Goal: Information Seeking & Learning: Learn about a topic

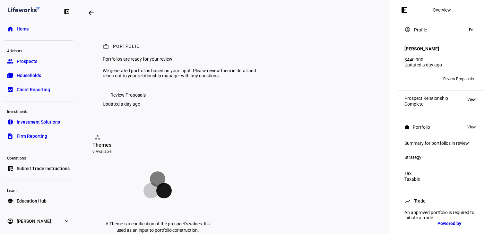
click at [454, 79] on span "Review Proposals" at bounding box center [459, 79] width 31 height 10
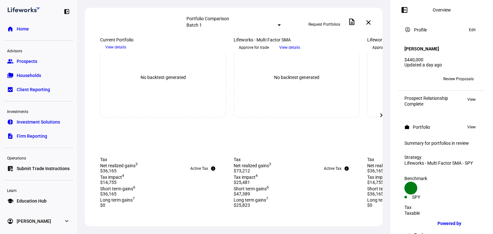
scroll to position [385, 0]
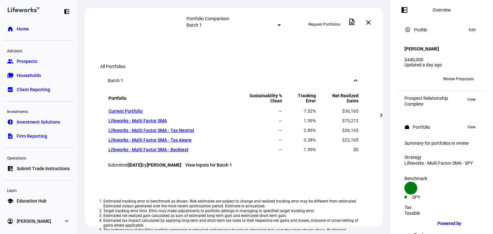
click at [384, 116] on mat-icon "chevron_right" at bounding box center [382, 115] width 8 height 8
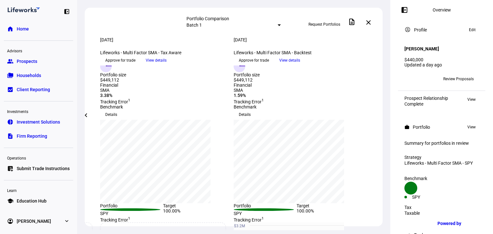
scroll to position [0, 0]
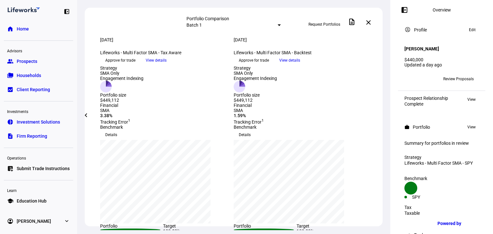
click at [87, 117] on mat-icon "chevron_left" at bounding box center [86, 115] width 8 height 8
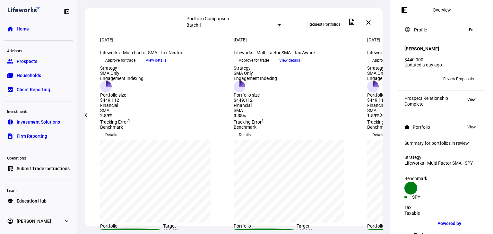
click at [86, 117] on mat-icon "chevron_left" at bounding box center [86, 115] width 8 height 8
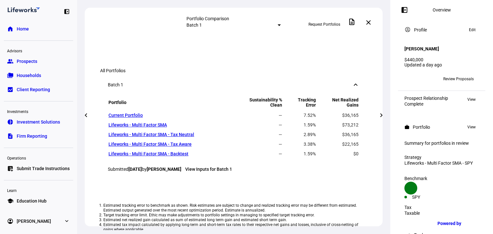
scroll to position [385, 0]
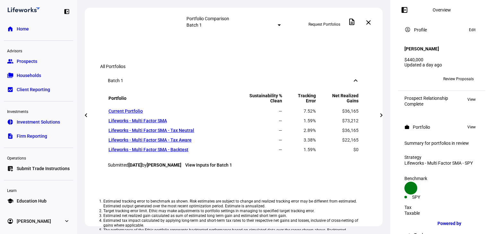
click at [380, 117] on mat-icon "chevron_right" at bounding box center [382, 115] width 8 height 8
click at [89, 115] on mat-icon "chevron_left" at bounding box center [86, 115] width 8 height 8
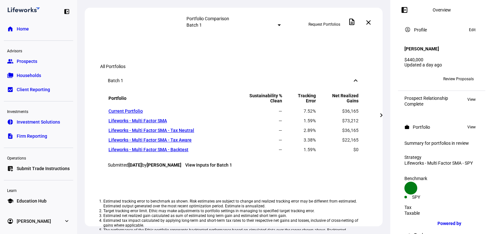
click at [384, 114] on mat-icon "chevron_right" at bounding box center [382, 115] width 8 height 8
click at [94, 28] on div "Tax info Active Tax Net realized gains 3 $36,165 Tax impact 4 $14,755 Short ter…" at bounding box center [234, 2] width 298 height 51
click at [87, 113] on mat-icon "chevron_left" at bounding box center [86, 115] width 8 height 8
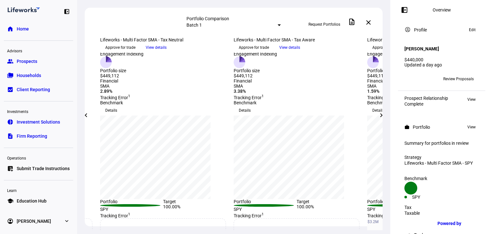
scroll to position [0, 0]
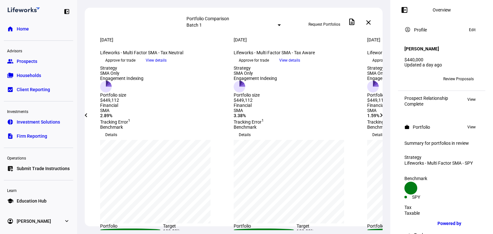
click at [86, 112] on mat-icon "chevron_left" at bounding box center [86, 115] width 8 height 8
click at [86, 103] on div "Strategy SMA Only Engagement Indexing Portfolio size $449,112 Strategy SMA Only…" at bounding box center [234, 84] width 298 height 37
click at [382, 116] on mat-icon "chevron_right" at bounding box center [382, 115] width 8 height 8
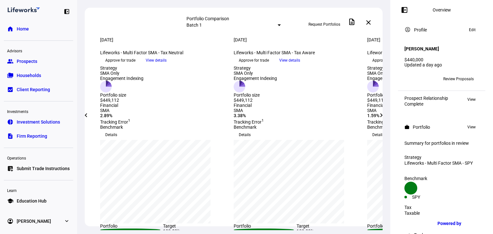
click at [382, 116] on mat-icon "chevron_right" at bounding box center [382, 115] width 8 height 8
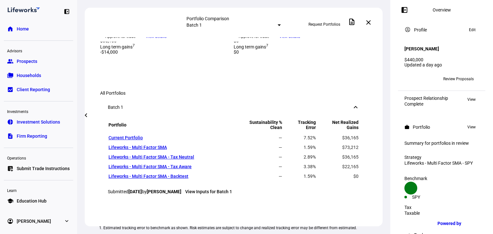
scroll to position [384, 0]
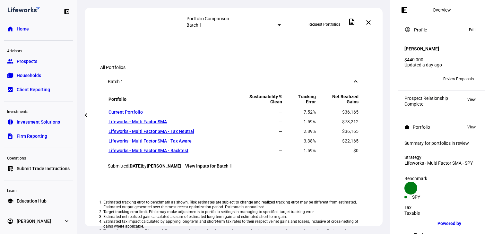
click at [300, 16] on span "View details" at bounding box center [289, 11] width 21 height 10
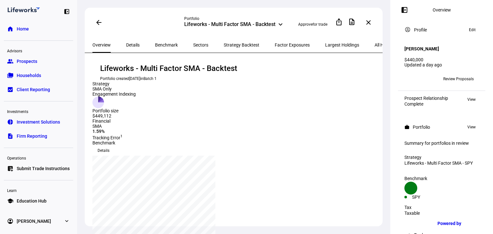
click at [243, 40] on div "Strategy Backtest" at bounding box center [241, 44] width 51 height 15
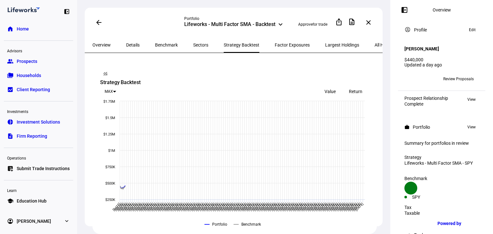
click at [224, 46] on span "Strategy Backtest" at bounding box center [242, 45] width 36 height 4
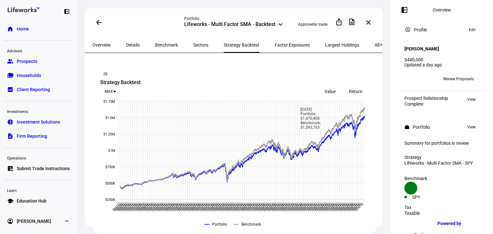
click at [357, 87] on div "Return" at bounding box center [356, 91] width 26 height 9
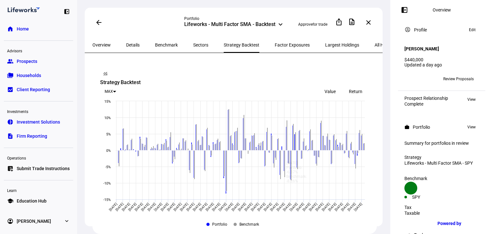
click at [332, 89] on span "Value" at bounding box center [330, 91] width 11 height 5
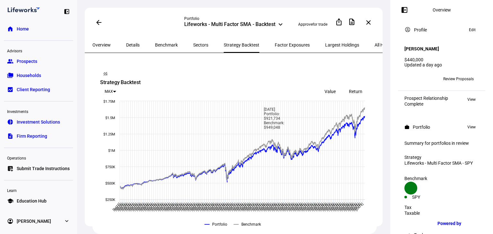
click at [275, 47] on span "Factor Exposures" at bounding box center [292, 44] width 35 height 15
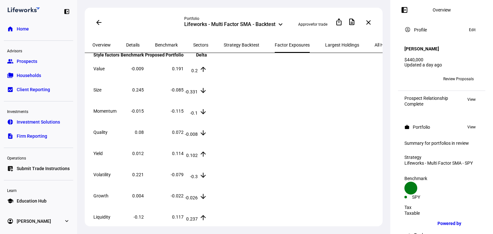
scroll to position [77, 0]
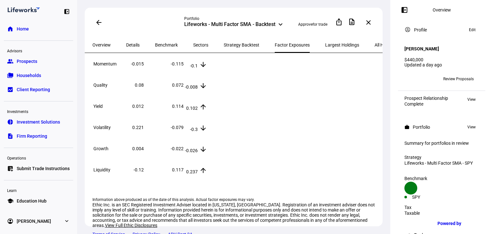
click at [98, 43] on span "Overview" at bounding box center [102, 45] width 18 height 4
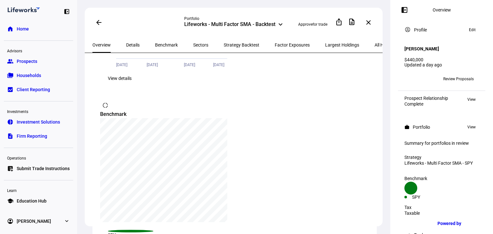
scroll to position [257, 0]
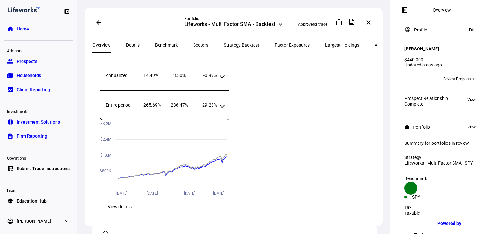
drag, startPoint x: 115, startPoint y: 45, endPoint x: 123, endPoint y: 41, distance: 9.4
click at [121, 42] on div "Overview Details Benchmark Sectors Strategy Backtest Factor Exposures Largest H…" at bounding box center [245, 44] width 321 height 15
click at [126, 44] on span "Details" at bounding box center [132, 45] width 13 height 4
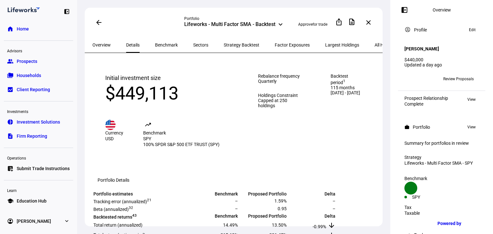
click at [104, 45] on span "Overview" at bounding box center [102, 45] width 18 height 4
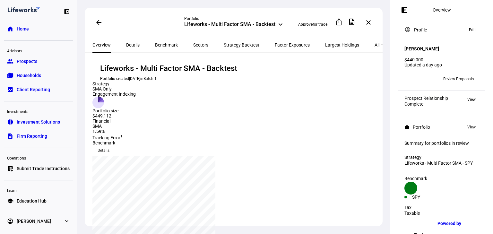
click at [115, 146] on span at bounding box center [104, 151] width 22 height 10
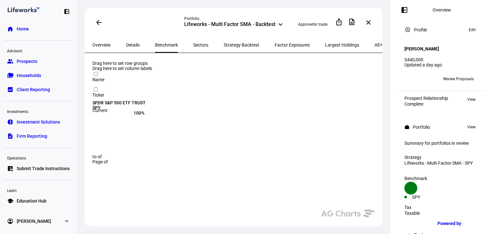
click at [145, 110] on div "100%" at bounding box center [119, 112] width 52 height 5
click at [375, 43] on span "All Holdings" at bounding box center [386, 45] width 23 height 4
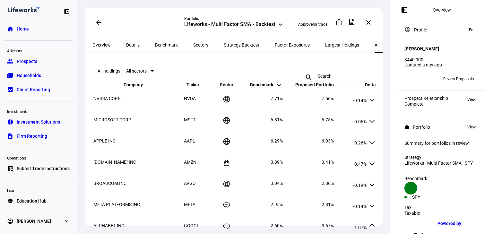
click at [325, 47] on span "Largest Holdings" at bounding box center [342, 44] width 34 height 15
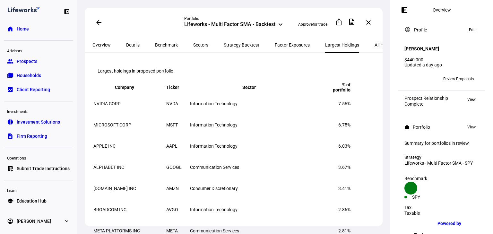
click at [275, 46] on span "Factor Exposures" at bounding box center [292, 44] width 35 height 15
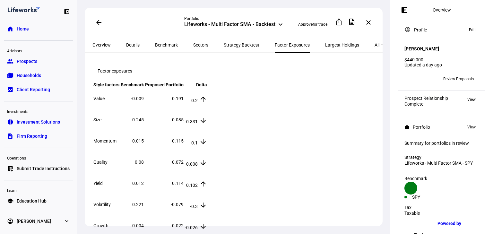
click at [228, 44] on span "Strategy Backtest" at bounding box center [242, 45] width 36 height 4
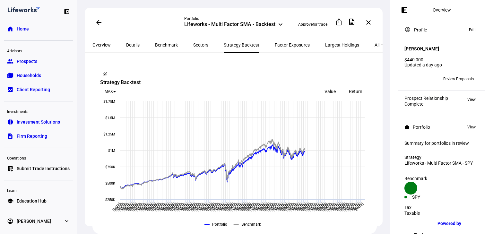
click at [228, 44] on span "Strategy Backtest" at bounding box center [242, 45] width 36 height 4
click at [159, 43] on span "Benchmark" at bounding box center [166, 45] width 23 height 4
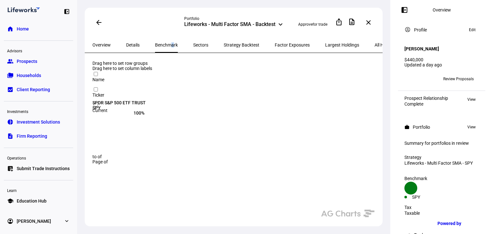
click at [457, 74] on span "Review Proposals" at bounding box center [459, 79] width 31 height 10
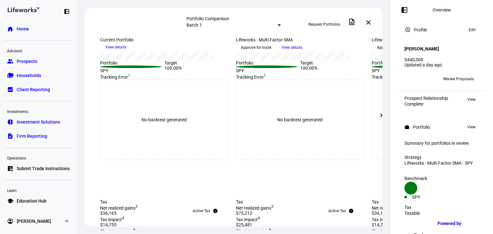
scroll to position [154, 0]
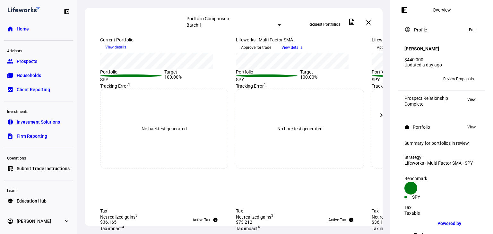
click at [383, 118] on mat-icon "chevron_right" at bounding box center [382, 115] width 8 height 8
click at [381, 117] on mat-icon "chevron_right" at bounding box center [382, 115] width 8 height 8
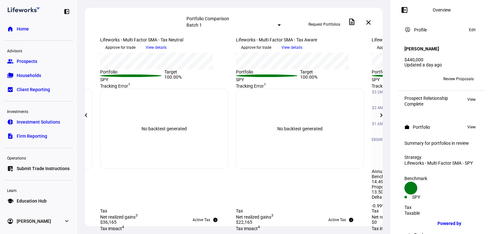
click at [381, 117] on mat-icon "chevron_right" at bounding box center [382, 115] width 8 height 8
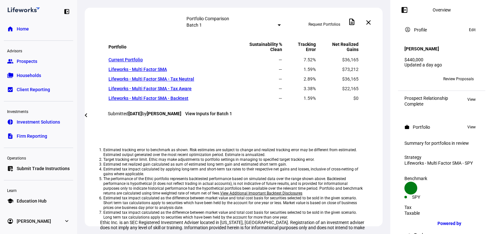
scroll to position [411, 0]
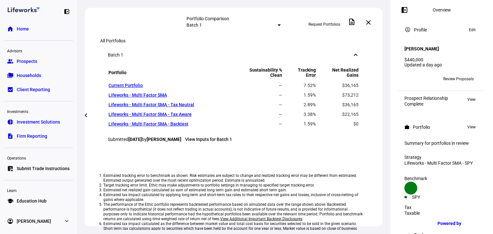
click at [82, 114] on mat-icon "chevron_left" at bounding box center [86, 115] width 8 height 8
click at [84, 117] on mat-icon "chevron_left" at bounding box center [86, 115] width 8 height 8
click at [90, 115] on mat-icon "chevron_left" at bounding box center [86, 115] width 8 height 8
click at [380, 116] on mat-icon "chevron_right" at bounding box center [382, 115] width 8 height 8
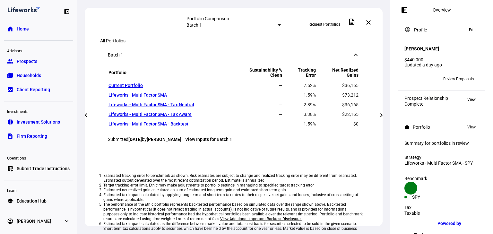
click at [380, 116] on mat-icon "chevron_right" at bounding box center [382, 115] width 8 height 8
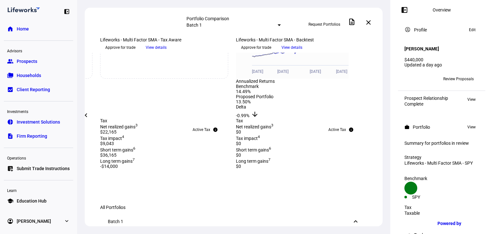
click at [24, 24] on link "home Home" at bounding box center [38, 28] width 69 height 13
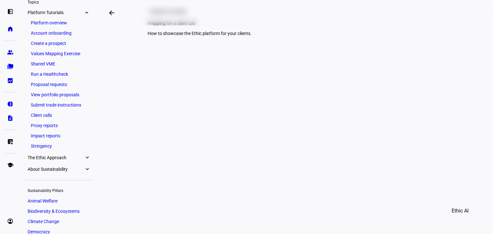
scroll to position [154, 0]
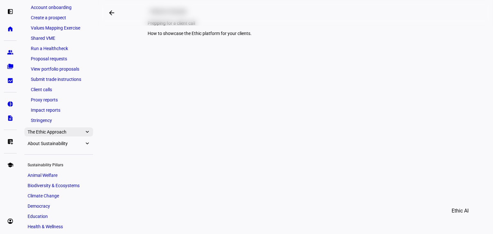
click at [83, 133] on span "The Ethic Approach" at bounding box center [56, 131] width 57 height 5
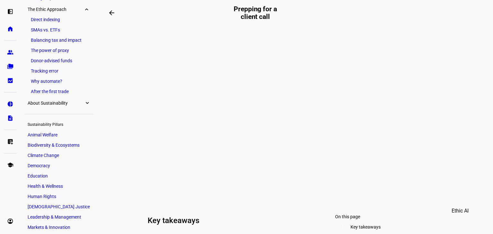
scroll to position [304, 0]
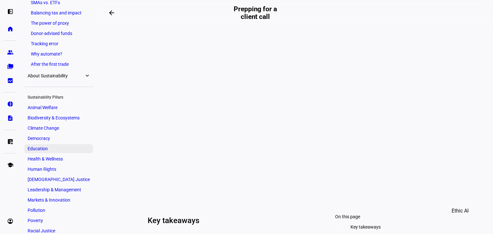
click at [50, 144] on link "Education" at bounding box center [58, 148] width 69 height 9
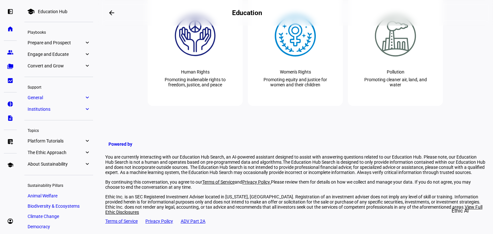
click at [80, 55] on span "Engage and Educate" at bounding box center [56, 54] width 57 height 5
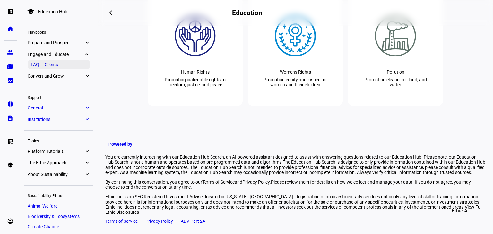
click at [49, 65] on link "FAQ — Clients" at bounding box center [59, 64] width 62 height 9
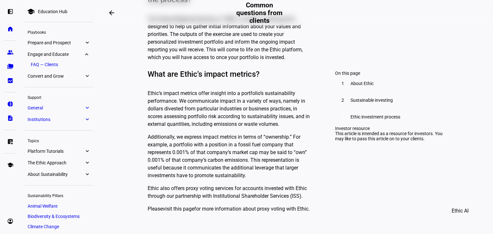
scroll to position [1276, 0]
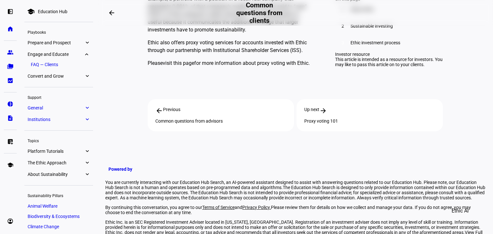
click at [90, 68] on li "FAQ — Clients" at bounding box center [61, 64] width 66 height 9
click at [85, 73] on eth-mat-symbol "expand_more" at bounding box center [87, 76] width 6 height 6
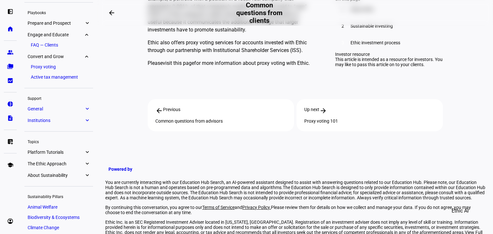
scroll to position [17, 0]
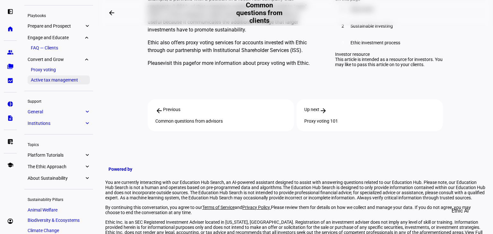
click at [76, 83] on link "Active tax management" at bounding box center [59, 79] width 62 height 9
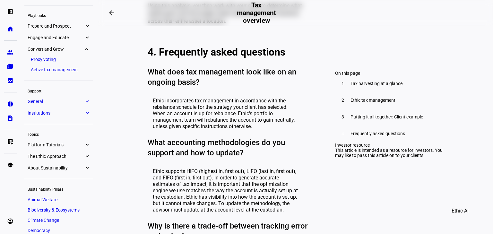
scroll to position [899, 0]
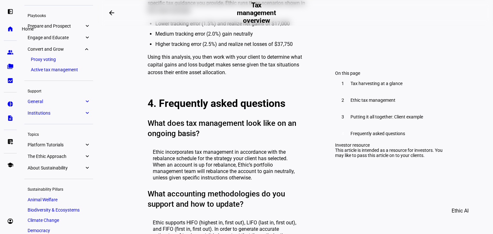
click at [14, 31] on link "home Home" at bounding box center [10, 28] width 13 height 13
